Goal: Information Seeking & Learning: Learn about a topic

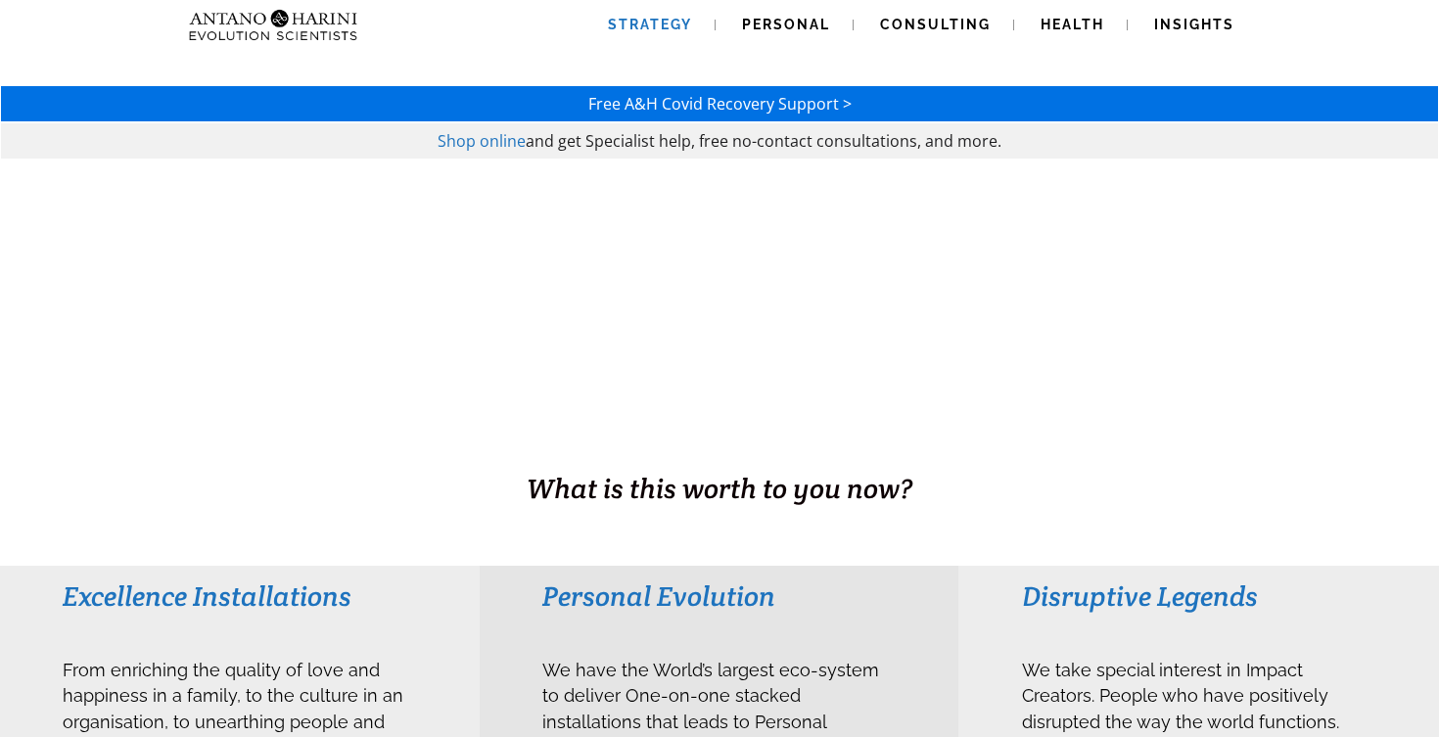
click at [638, 27] on span "Strategy" at bounding box center [650, 25] width 84 height 16
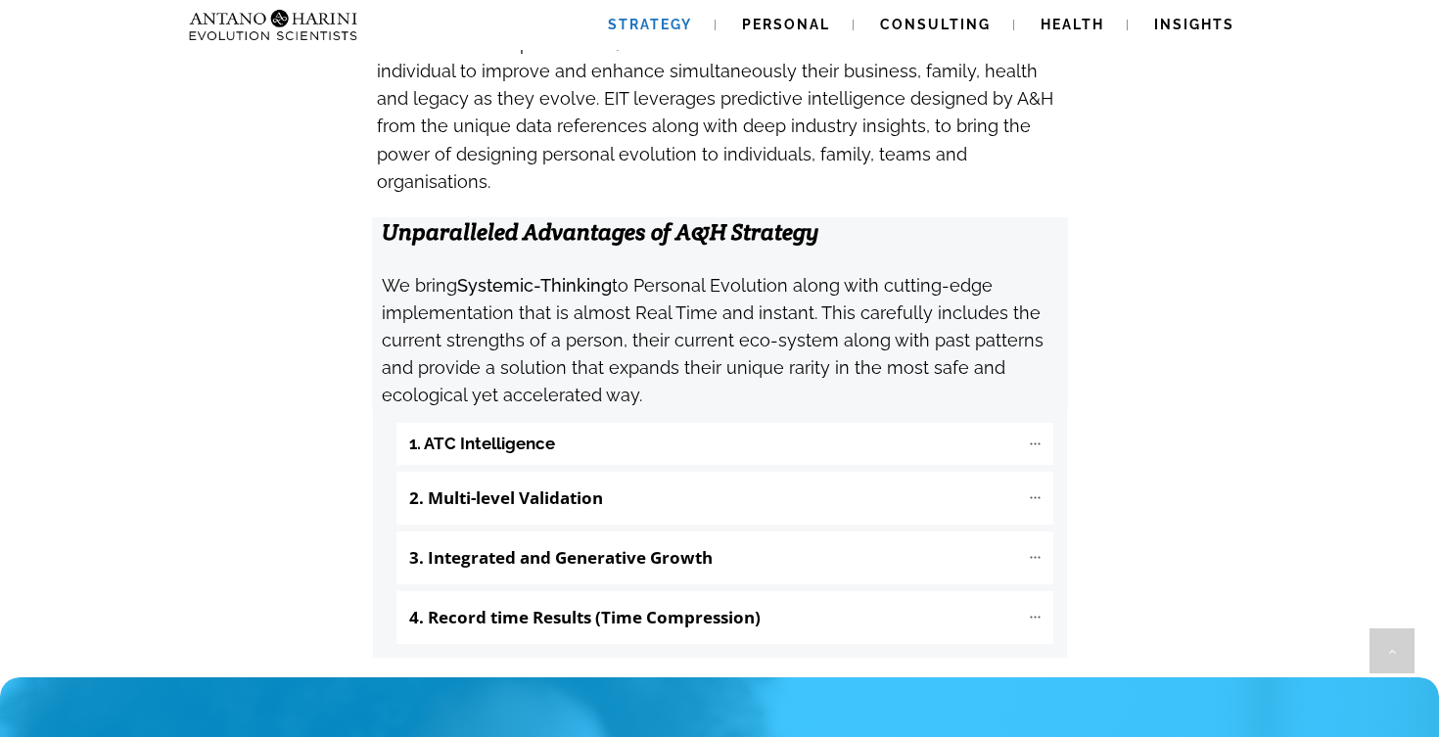
scroll to position [1968, 0]
click at [1031, 436] on icon at bounding box center [1035, 444] width 17 height 17
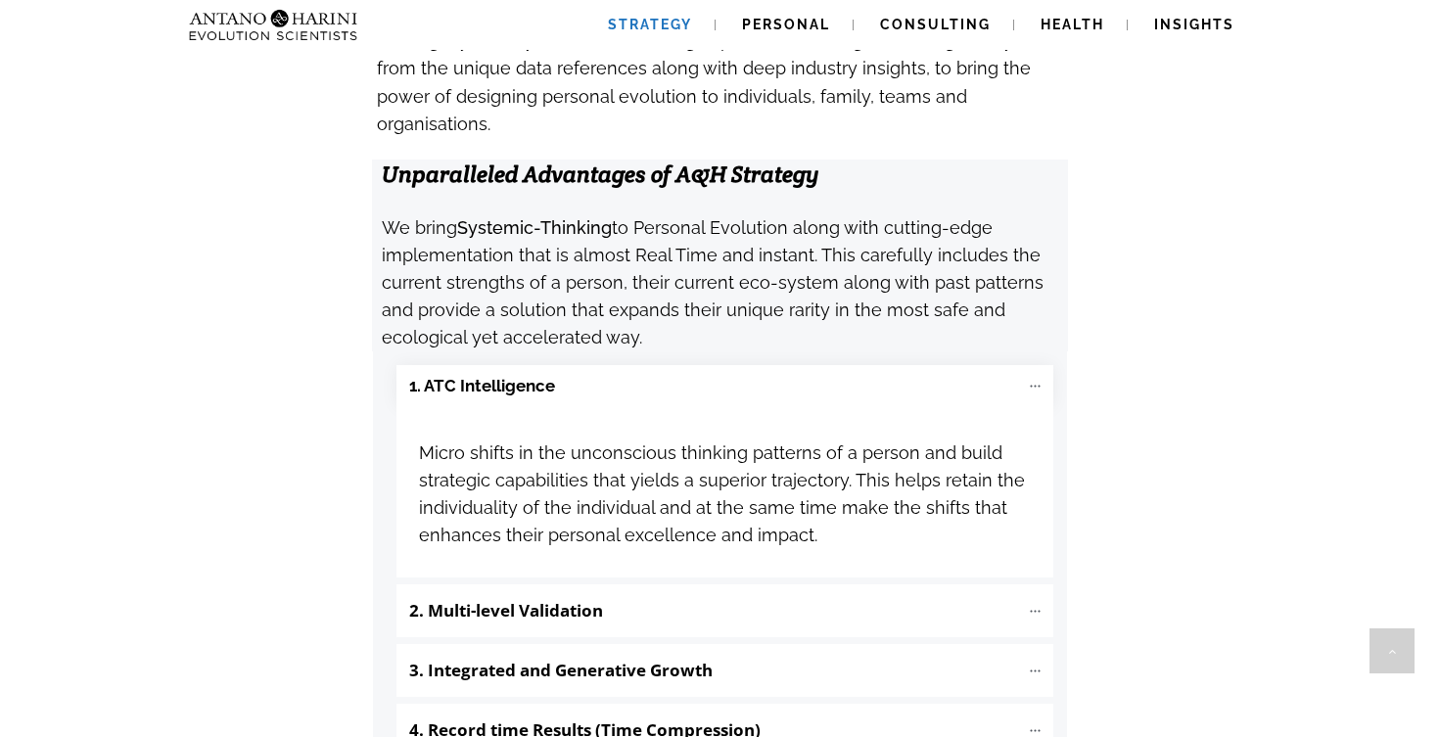
scroll to position [2033, 0]
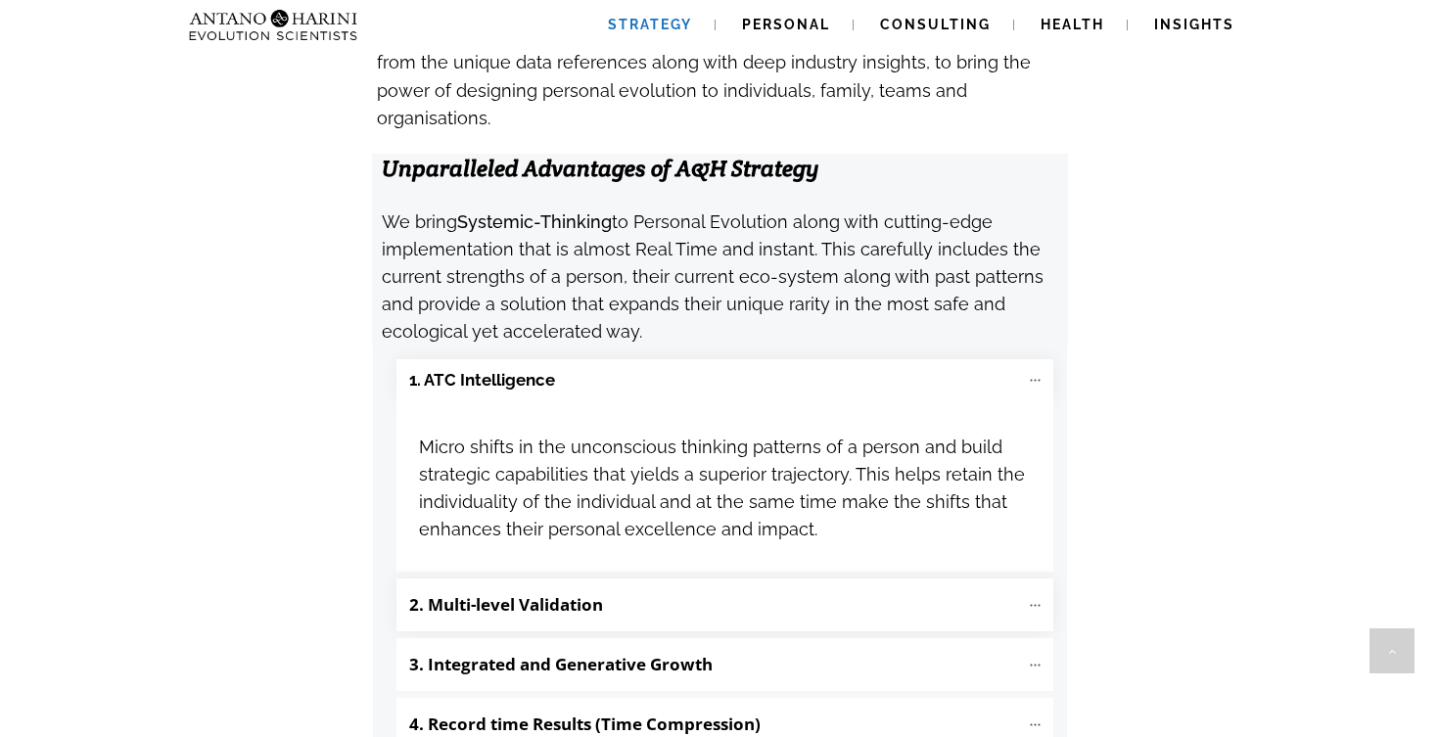
click at [1034, 604] on icon at bounding box center [1035, 605] width 10 height 2
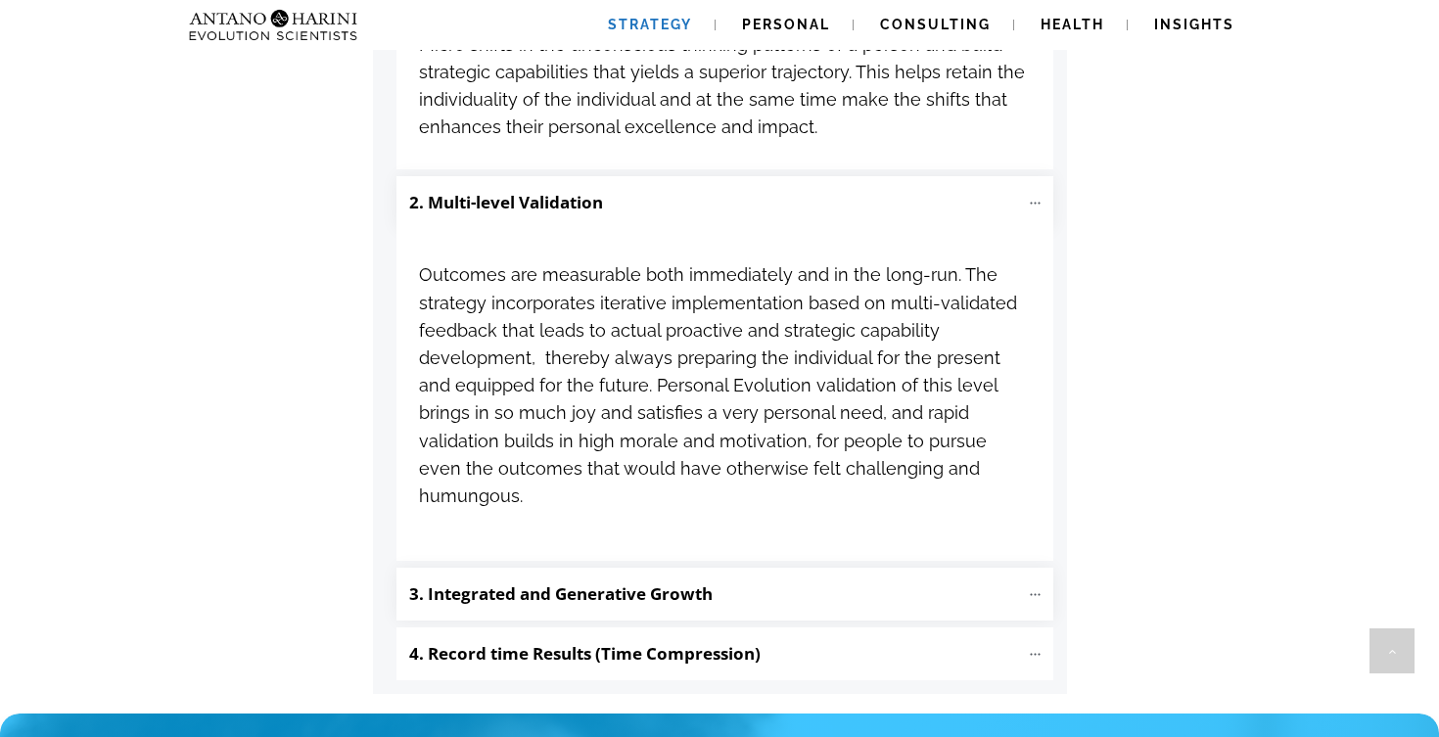
scroll to position [2436, 0]
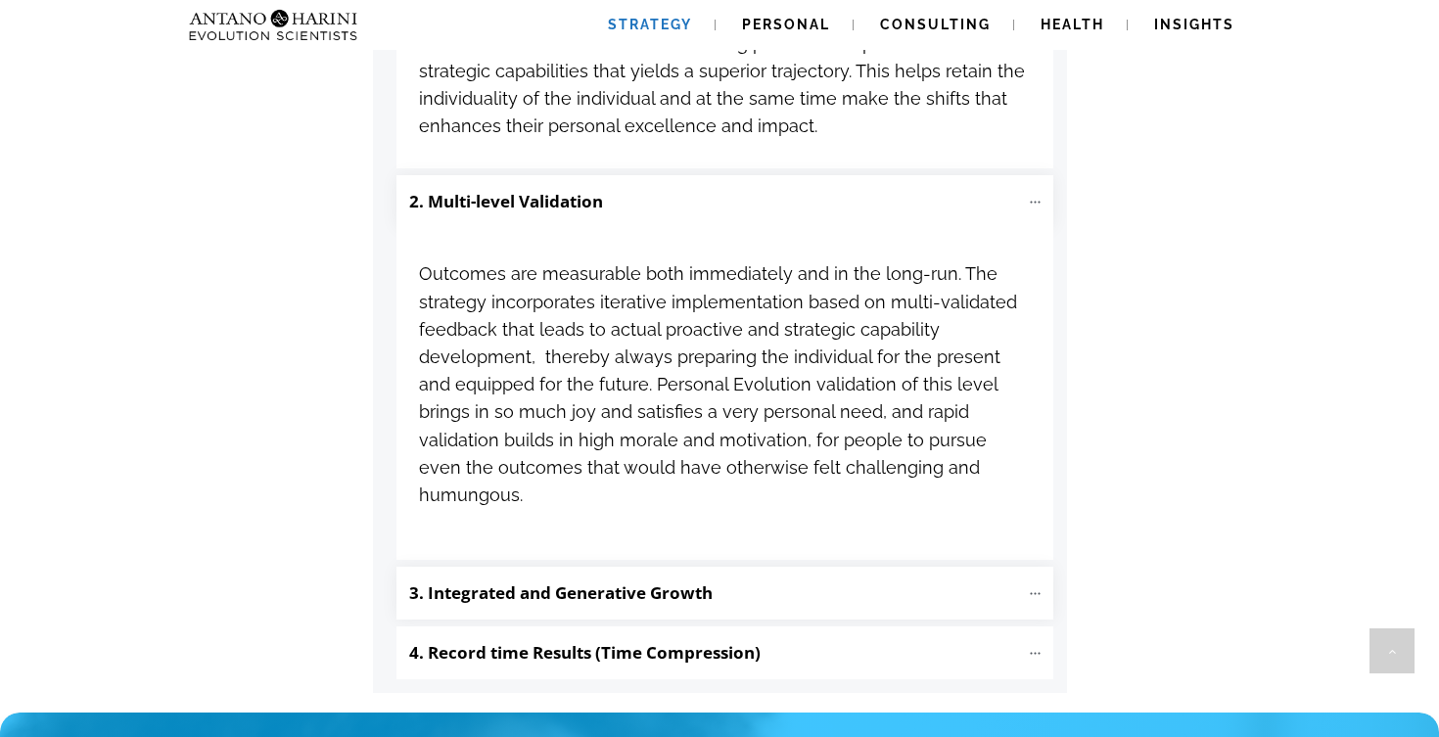
click at [1034, 585] on icon at bounding box center [1035, 593] width 17 height 17
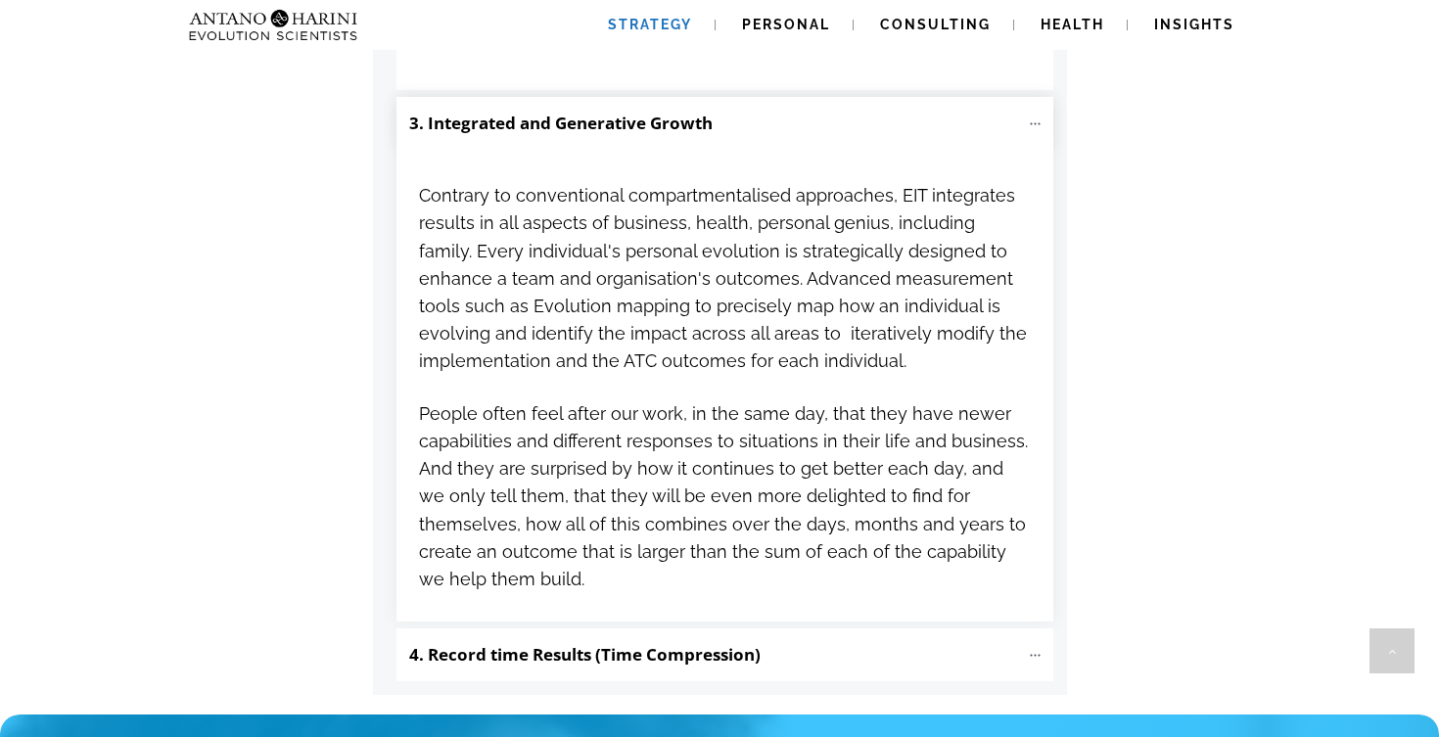
scroll to position [2913, 0]
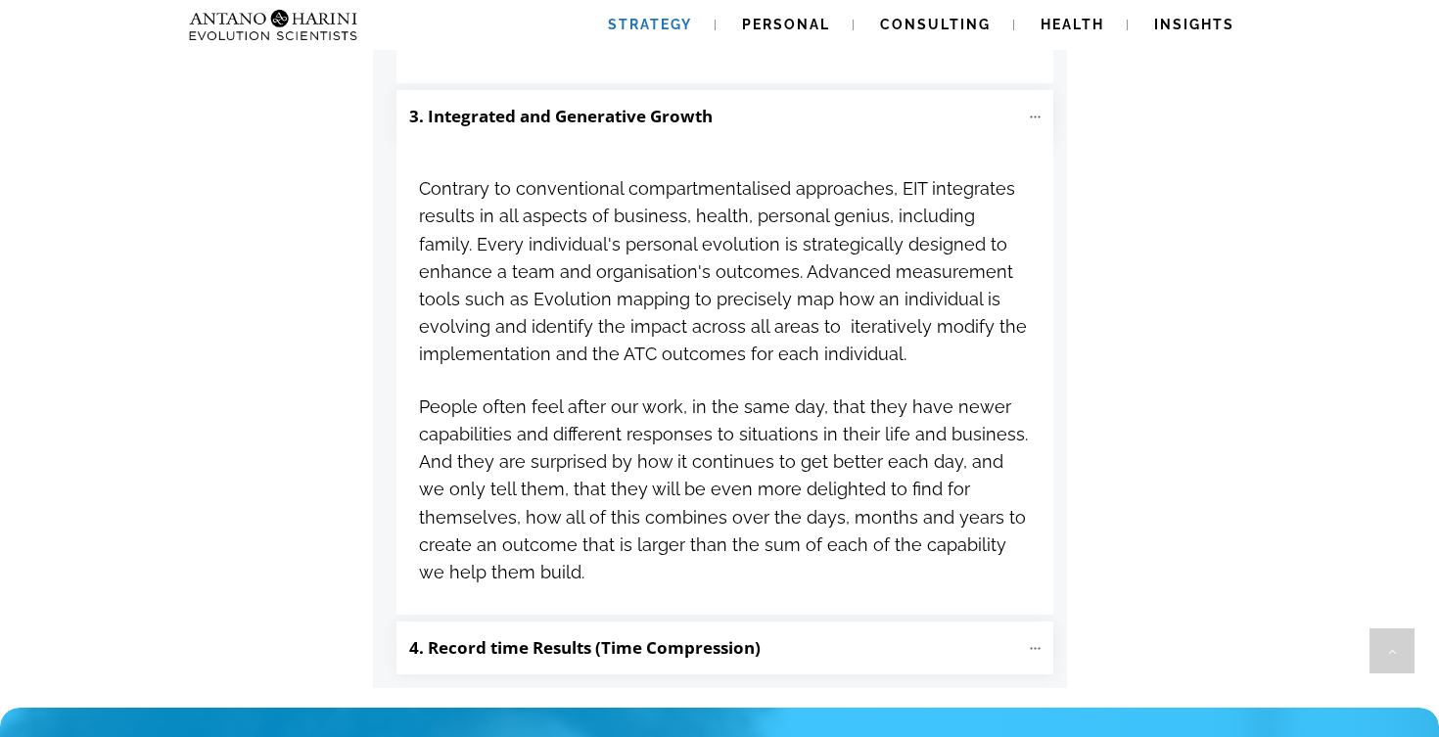
click at [1034, 647] on icon at bounding box center [1035, 648] width 10 height 2
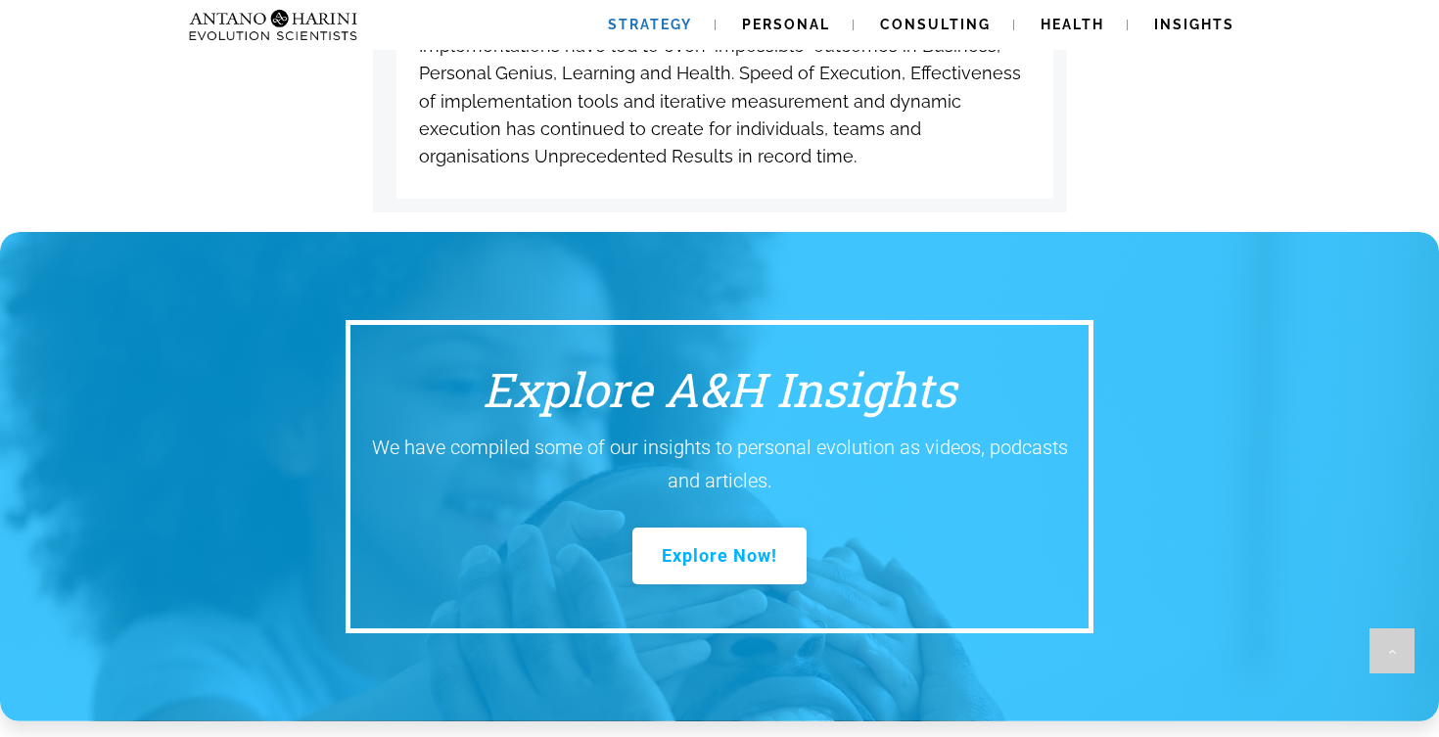
scroll to position [3764, 0]
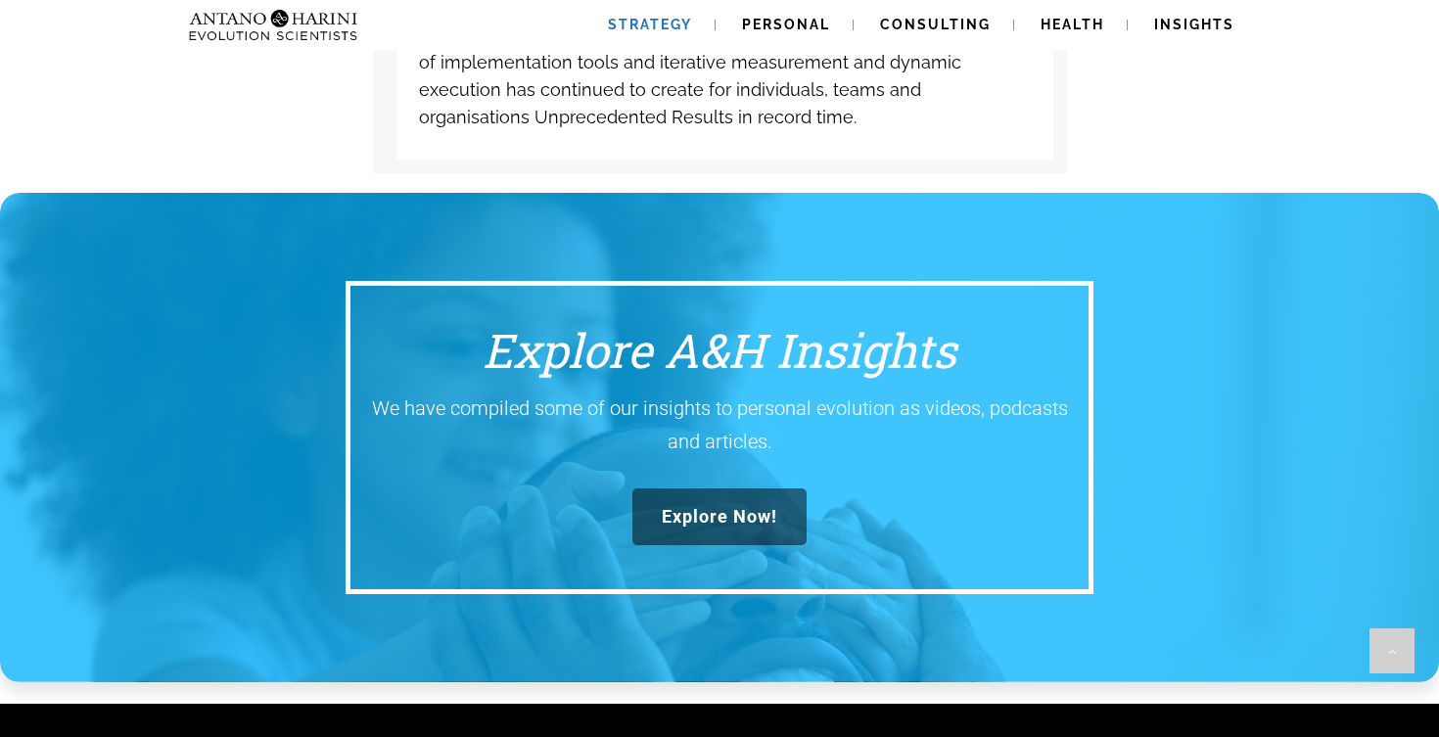
click at [728, 506] on span "Explore Now!" at bounding box center [719, 517] width 115 height 22
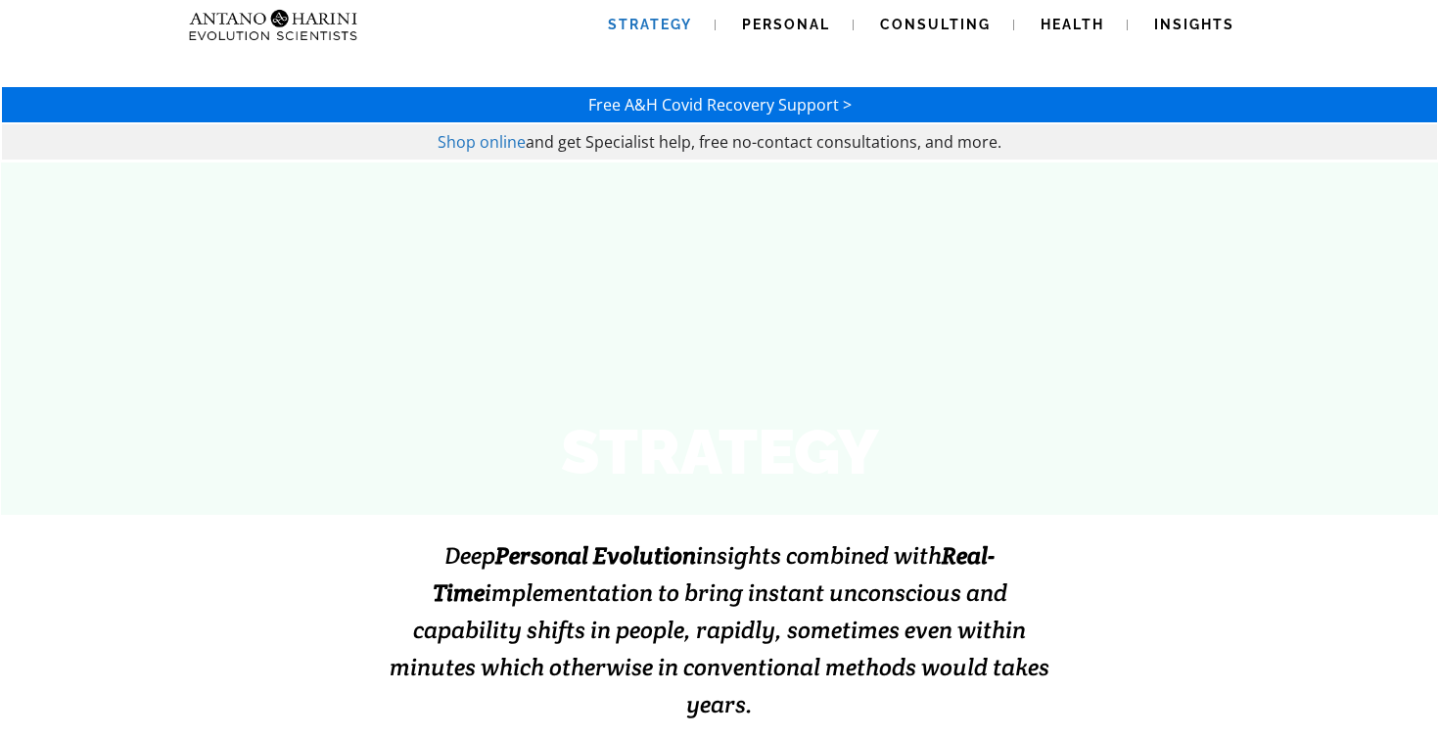
scroll to position [0, 0]
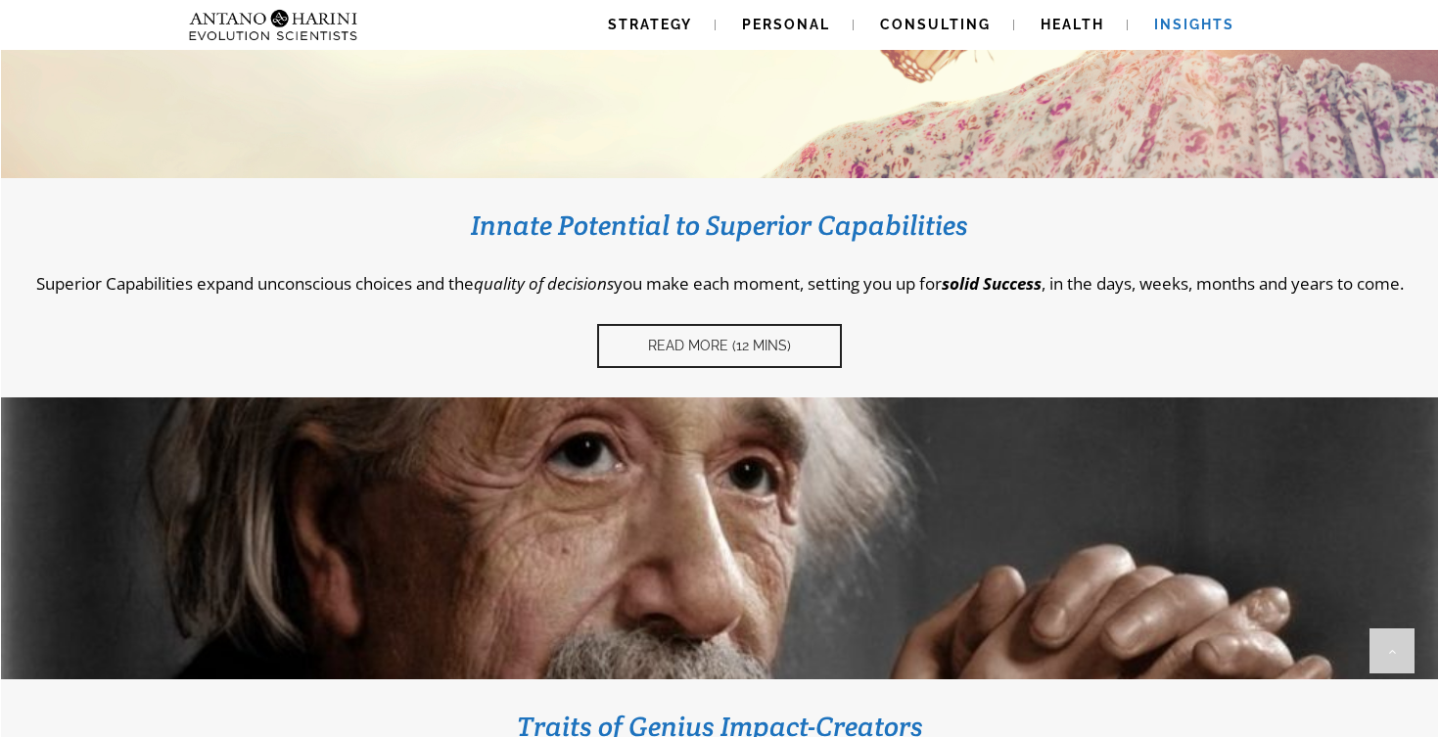
scroll to position [836, 0]
